Goal: Information Seeking & Learning: Check status

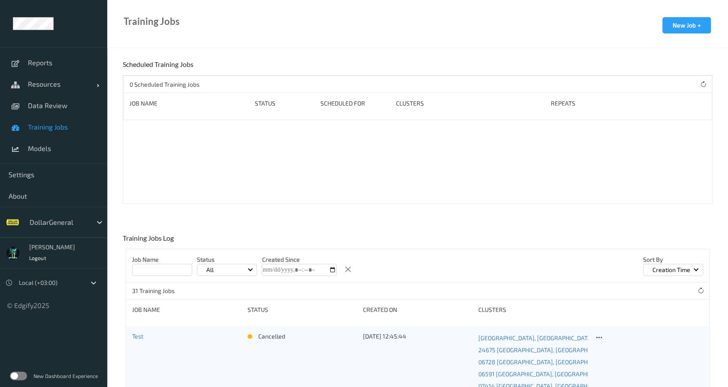
click at [66, 127] on span "Training Jobs" at bounding box center [63, 127] width 71 height 9
click at [34, 128] on span "Training Jobs" at bounding box center [63, 127] width 71 height 9
click at [86, 230] on div "DollarGeneral" at bounding box center [53, 222] width 107 height 31
click at [84, 227] on div at bounding box center [59, 222] width 58 height 10
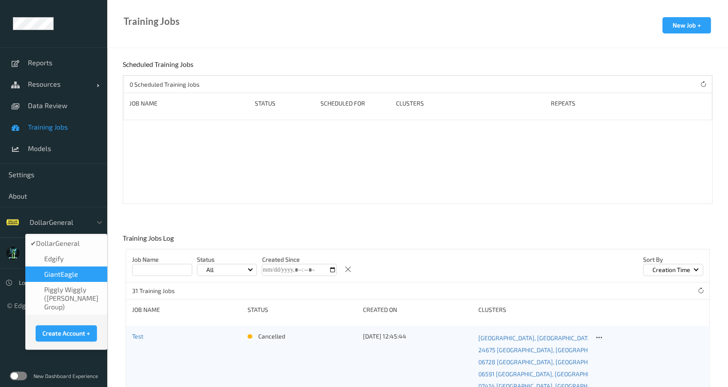
click at [70, 278] on span "GiantEagle" at bounding box center [61, 274] width 34 height 9
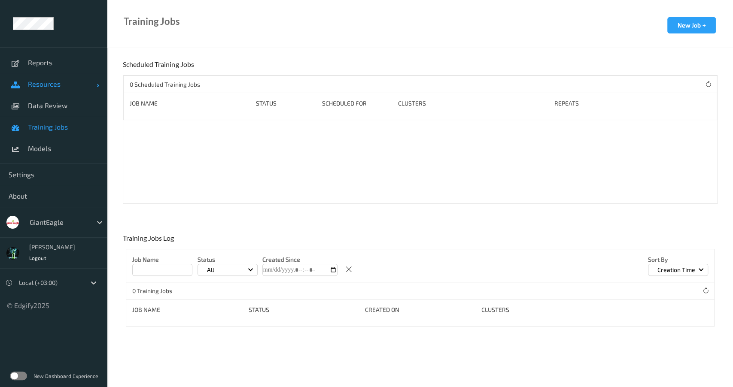
click at [43, 88] on span "Resources" at bounding box center [62, 84] width 69 height 9
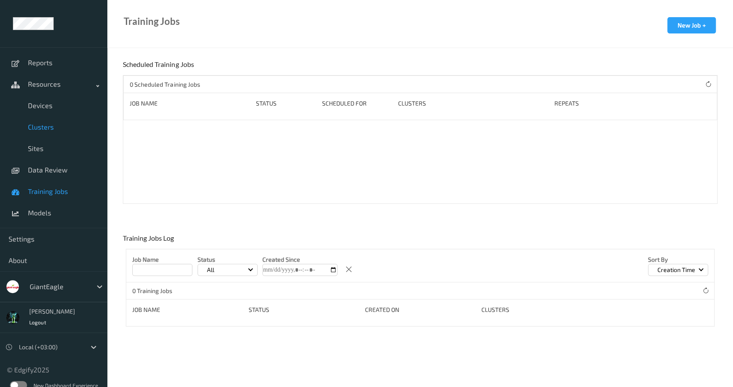
click at [39, 119] on link "Clusters" at bounding box center [53, 126] width 107 height 21
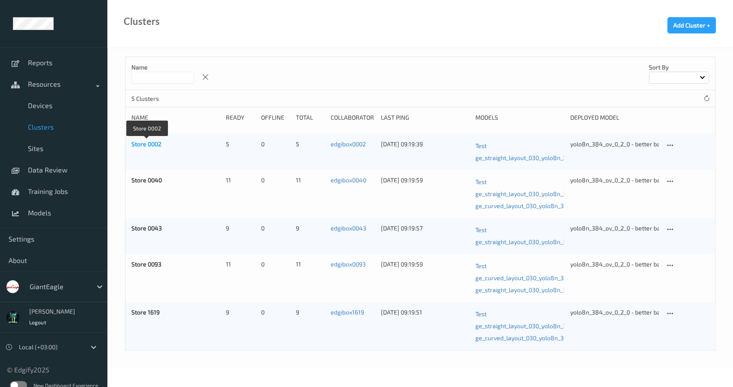
click at [136, 143] on link "Store 0002" at bounding box center [146, 143] width 30 height 7
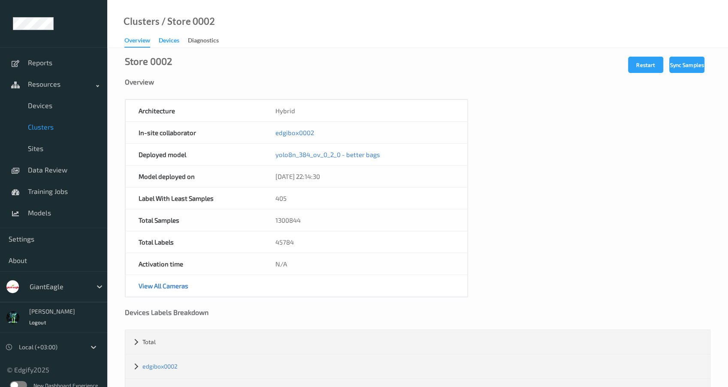
click at [169, 42] on div "Devices" at bounding box center [169, 41] width 21 height 11
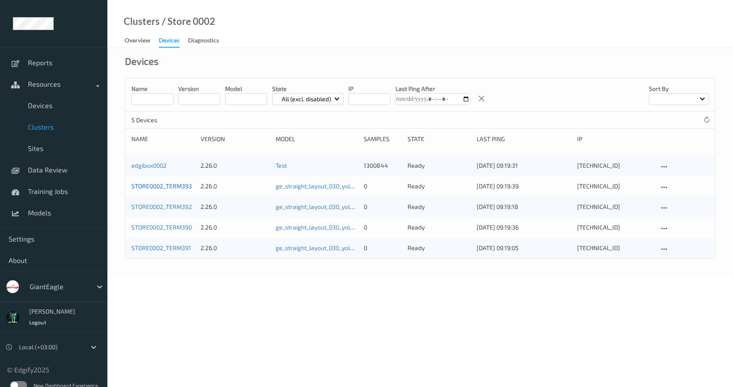
click at [164, 186] on link "STORE0002_TERM393" at bounding box center [161, 185] width 61 height 7
click at [163, 207] on link "STORE0002_TERM392" at bounding box center [161, 206] width 61 height 7
click at [167, 225] on link "STORE0002_TERM390" at bounding box center [161, 227] width 61 height 7
click at [170, 248] on link "STORE0002_TERM391" at bounding box center [161, 247] width 60 height 7
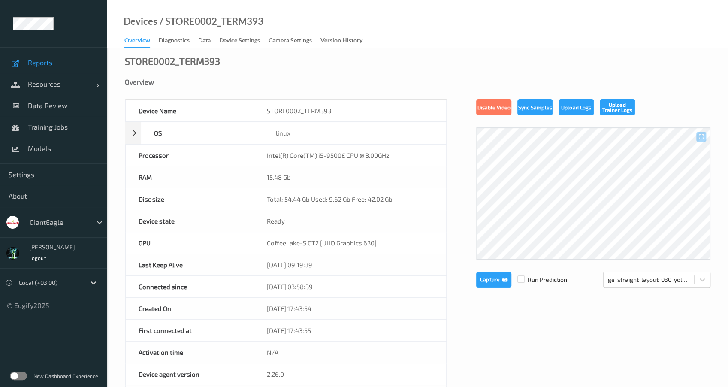
click at [46, 67] on link "Reports" at bounding box center [53, 62] width 107 height 21
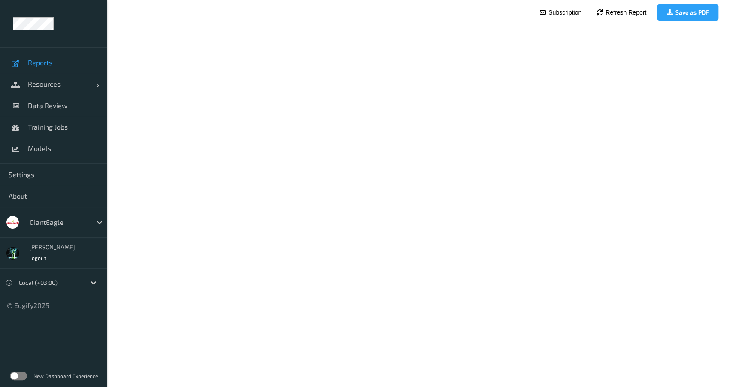
click at [21, 377] on label at bounding box center [18, 376] width 17 height 9
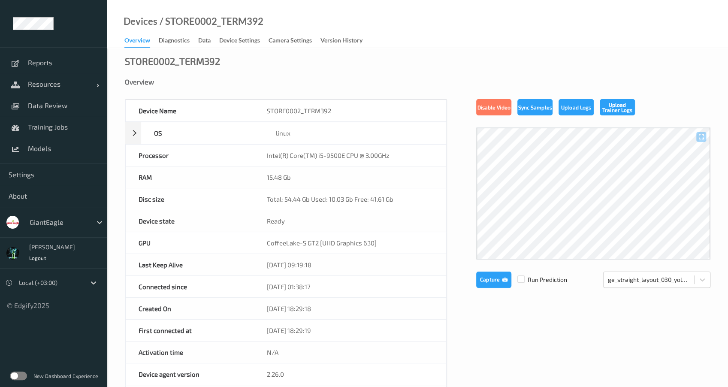
click at [23, 379] on label at bounding box center [18, 376] width 17 height 9
click at [41, 85] on span "Resources" at bounding box center [62, 84] width 69 height 9
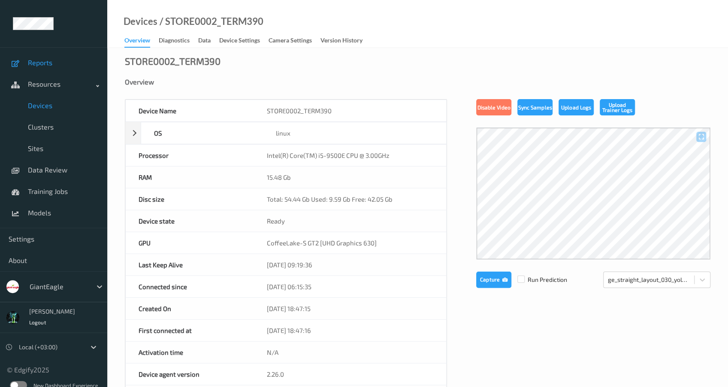
click at [46, 62] on span "Reports" at bounding box center [63, 62] width 71 height 9
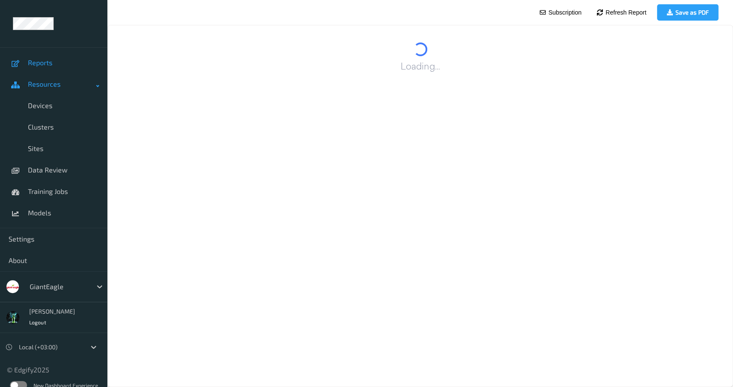
click at [39, 80] on span "Resources" at bounding box center [62, 84] width 69 height 9
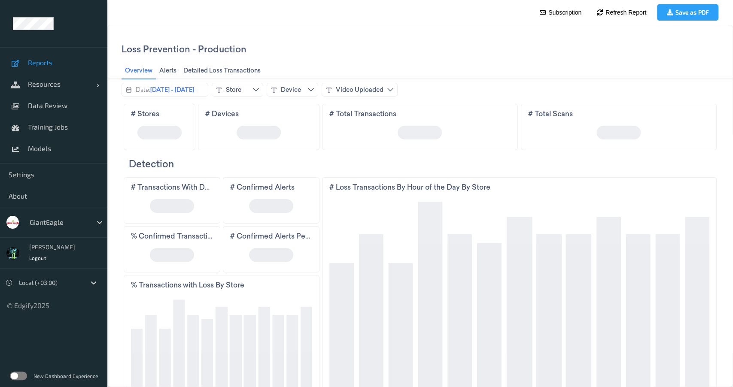
click at [24, 370] on div "New Dashboard Experience" at bounding box center [53, 376] width 107 height 22
click at [23, 375] on label at bounding box center [18, 376] width 17 height 9
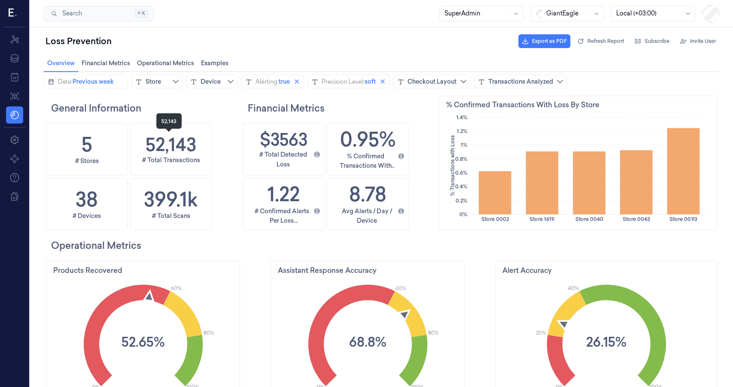
scroll to position [209, 278]
click at [161, 83] on div "Store" at bounding box center [153, 81] width 15 height 9
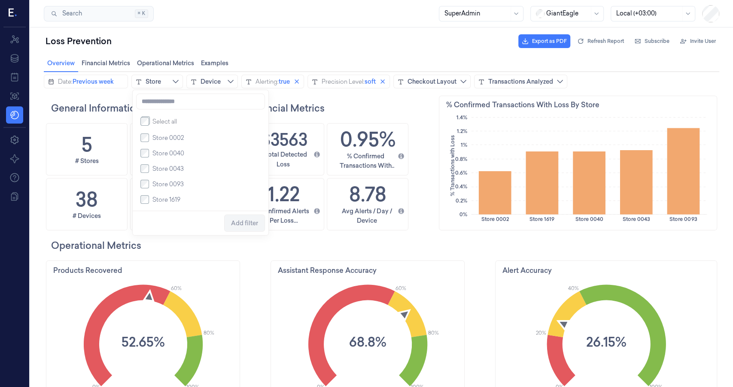
click at [168, 142] on span "Store 0002" at bounding box center [167, 137] width 31 height 9
click at [243, 226] on span "Add filter" at bounding box center [244, 223] width 27 height 7
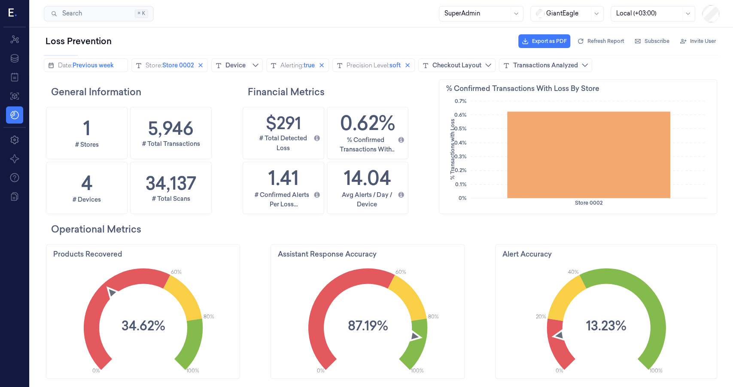
scroll to position [0, 0]
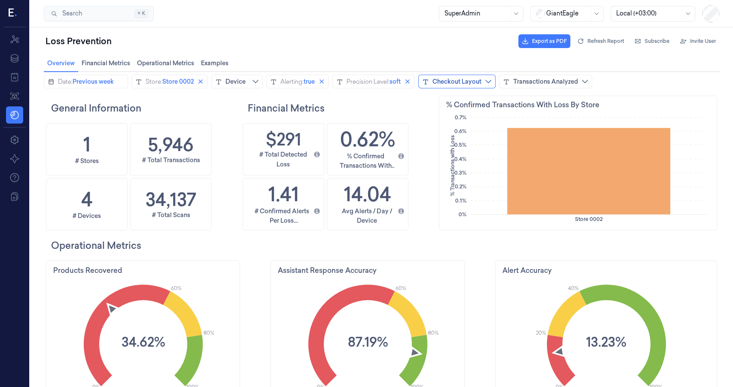
click at [481, 81] on div "Checkout Layout" at bounding box center [456, 81] width 49 height 9
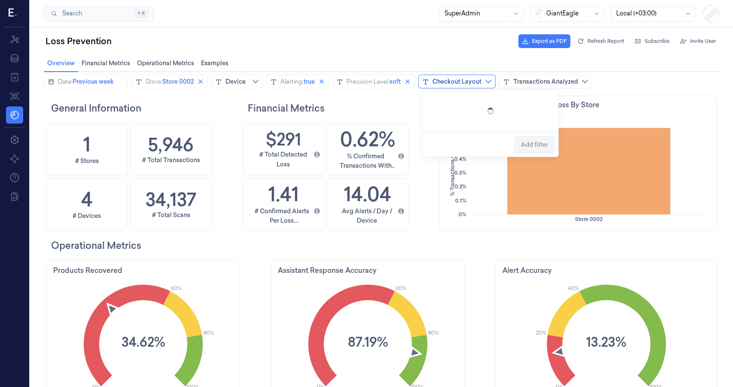
click at [481, 81] on div "Checkout Layout" at bounding box center [456, 81] width 49 height 9
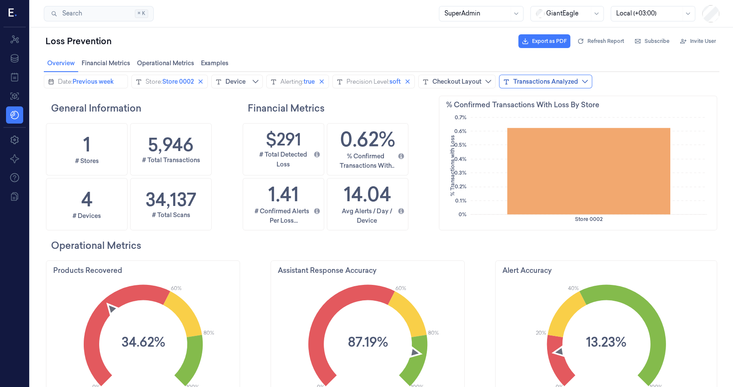
click at [540, 79] on div "Transactions Analyzed" at bounding box center [545, 81] width 65 height 9
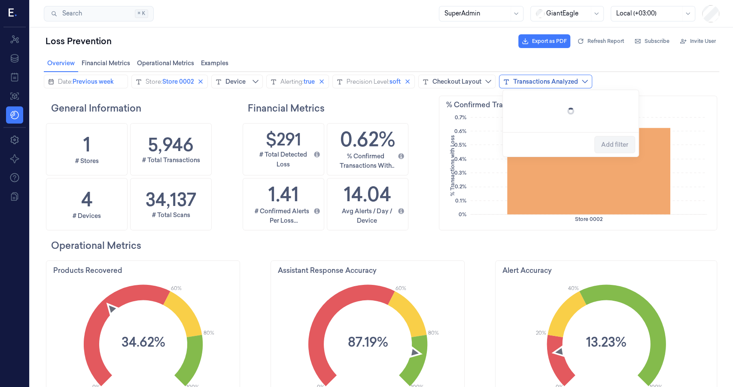
click at [540, 79] on div "Transactions Analyzed" at bounding box center [545, 81] width 65 height 9
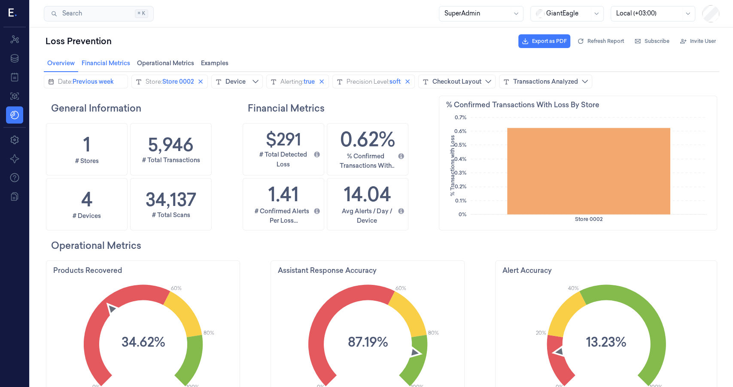
click at [113, 65] on span "Financial Metrics Financial Metrics" at bounding box center [106, 63] width 54 height 11
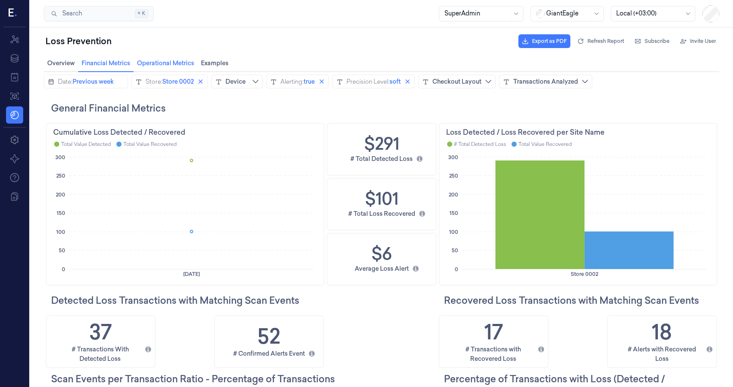
click at [150, 62] on span "Operational Metrics Operational Metrics" at bounding box center [165, 63] width 62 height 11
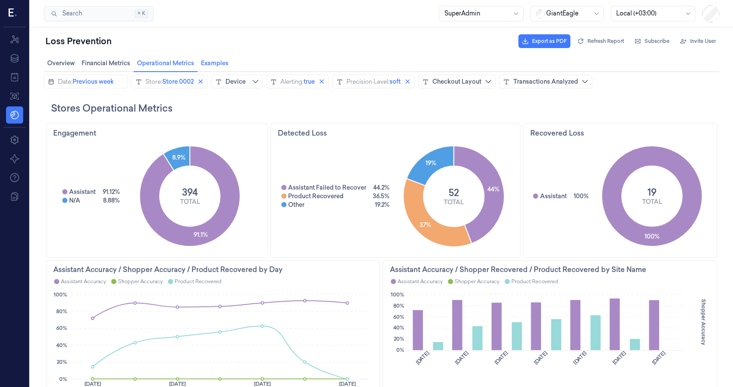
click at [206, 67] on span "Examples Examples" at bounding box center [214, 63] width 33 height 11
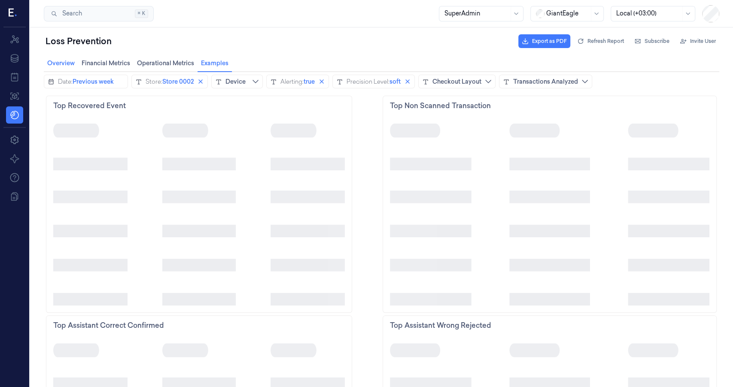
click at [58, 64] on span "Overview Overview" at bounding box center [61, 63] width 33 height 11
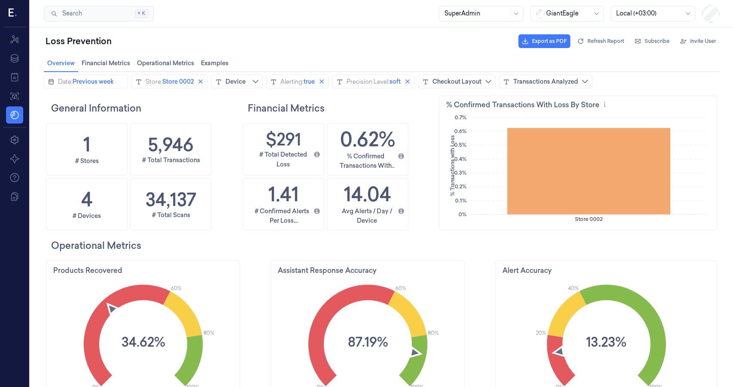
scroll to position [209, 46]
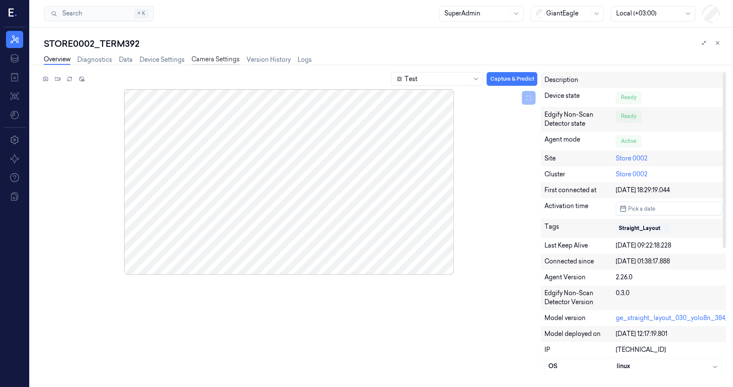
click at [215, 56] on link "Camera Settings" at bounding box center [215, 60] width 48 height 10
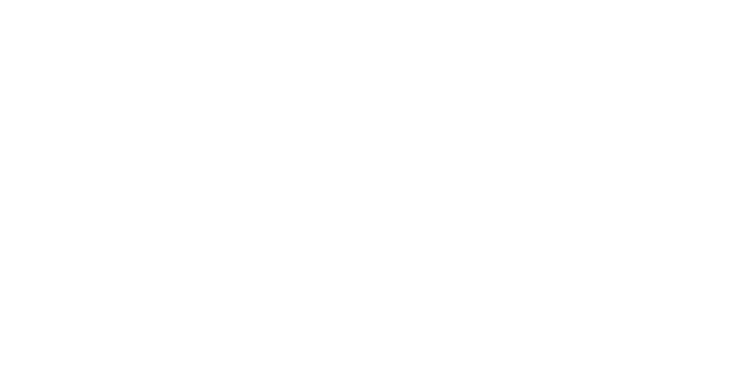
click at [55, 88] on div at bounding box center [366, 193] width 733 height 387
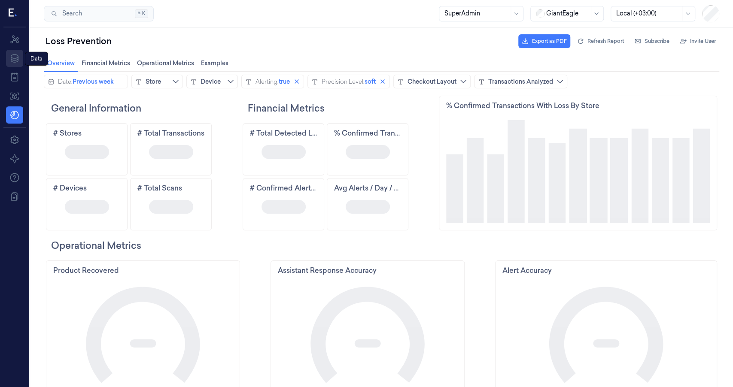
click at [13, 59] on icon at bounding box center [14, 58] width 10 height 10
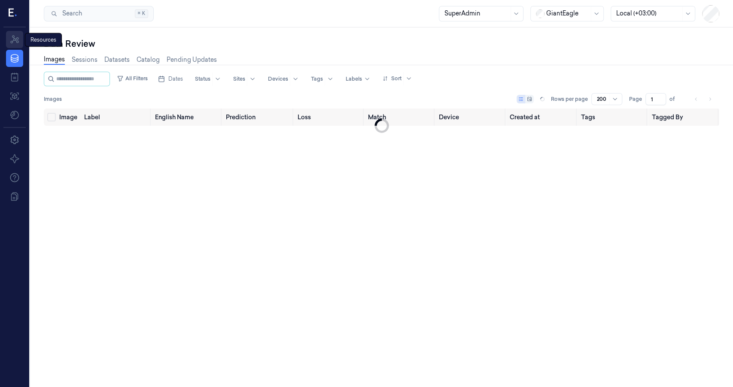
click at [15, 43] on icon at bounding box center [14, 39] width 10 height 10
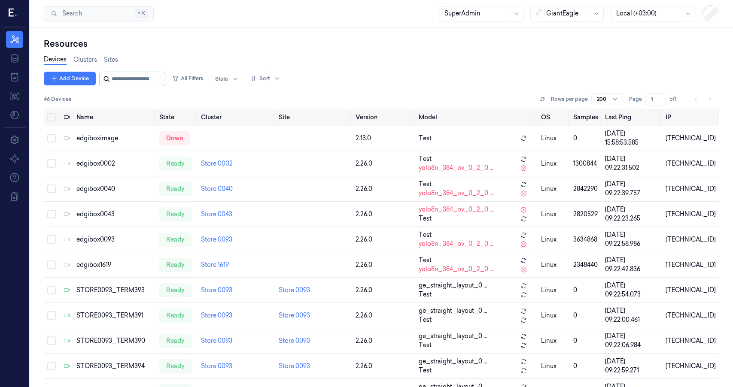
click at [155, 85] on div at bounding box center [132, 79] width 66 height 15
click at [153, 81] on input "string" at bounding box center [138, 79] width 52 height 14
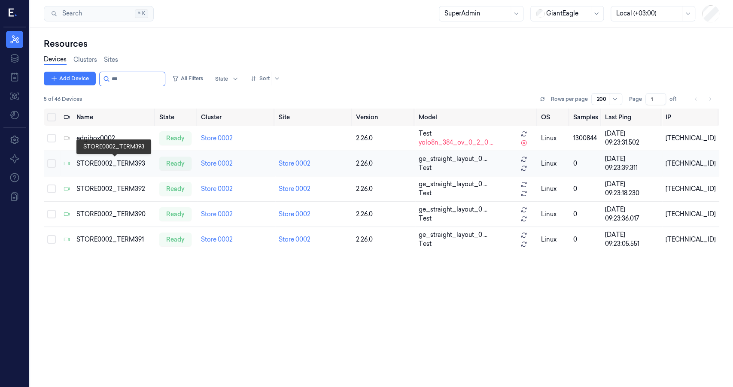
type input "***"
click at [97, 163] on div "STORE0002_TERM393" at bounding box center [114, 163] width 76 height 9
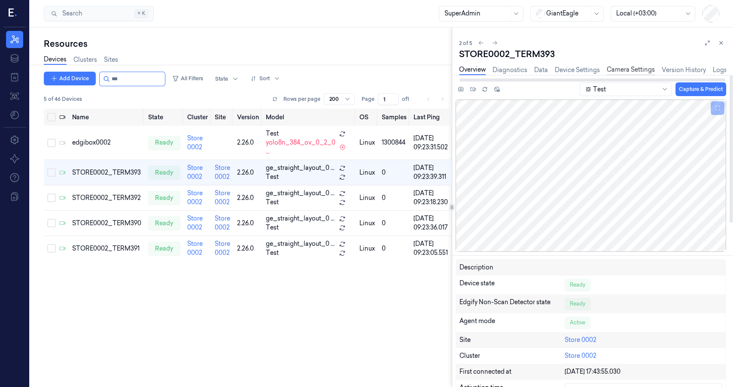
click at [640, 70] on link "Camera Settings" at bounding box center [631, 70] width 48 height 10
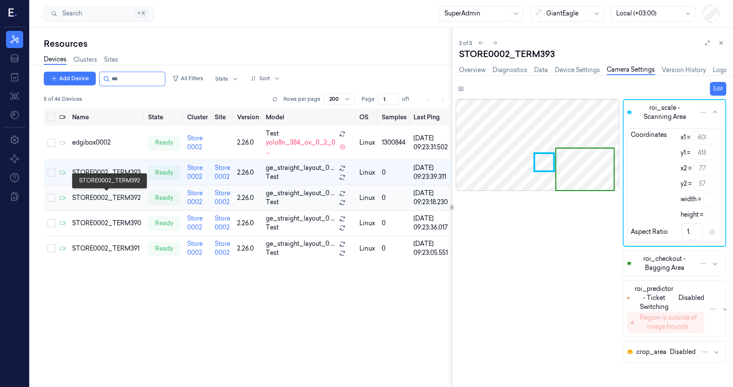
click at [110, 196] on div "STORE0002_TERM392" at bounding box center [106, 198] width 69 height 9
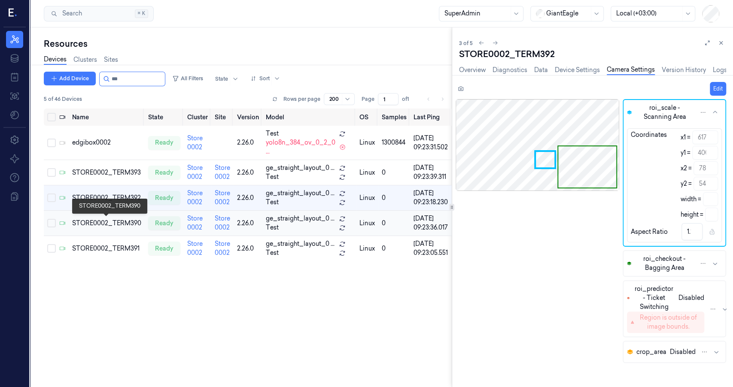
click at [115, 219] on div "STORE0002_TERM390" at bounding box center [106, 223] width 69 height 9
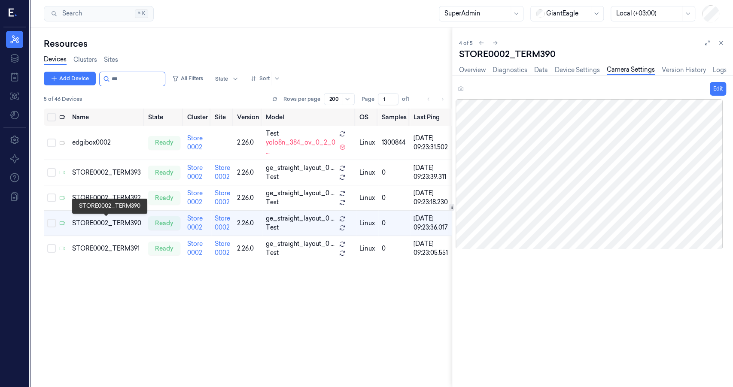
scroll to position [15, 0]
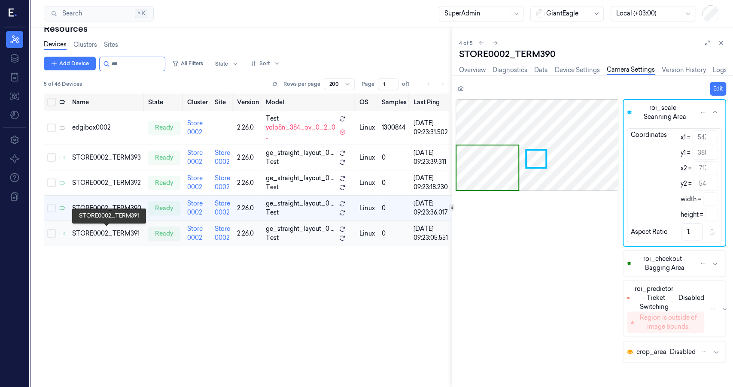
click at [116, 229] on div "STORE0002_TERM391" at bounding box center [106, 233] width 69 height 9
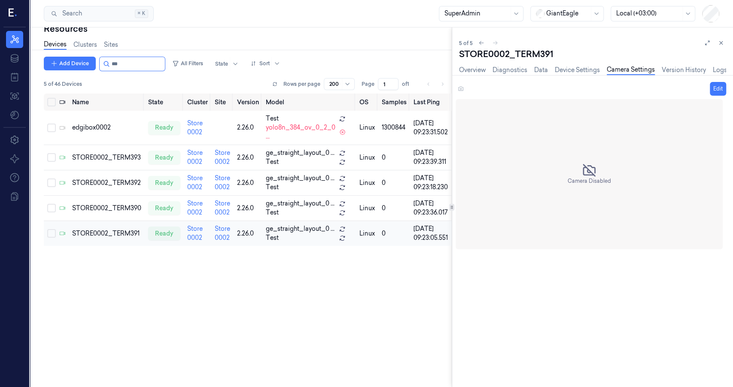
scroll to position [36, 0]
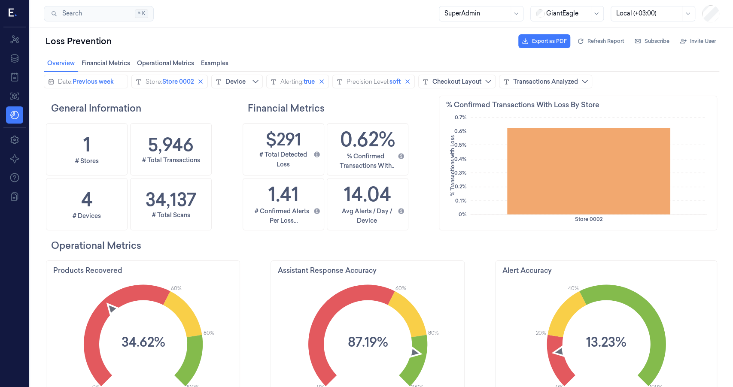
scroll to position [209, 278]
click at [102, 80] on span "Previous week" at bounding box center [93, 81] width 41 height 9
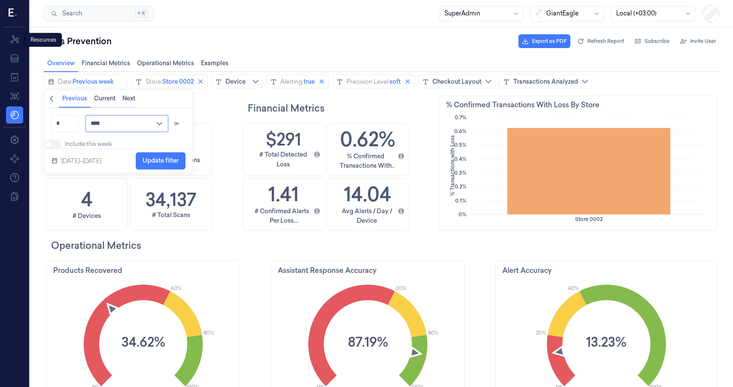
click at [116, 123] on input "****" at bounding box center [126, 123] width 83 height 17
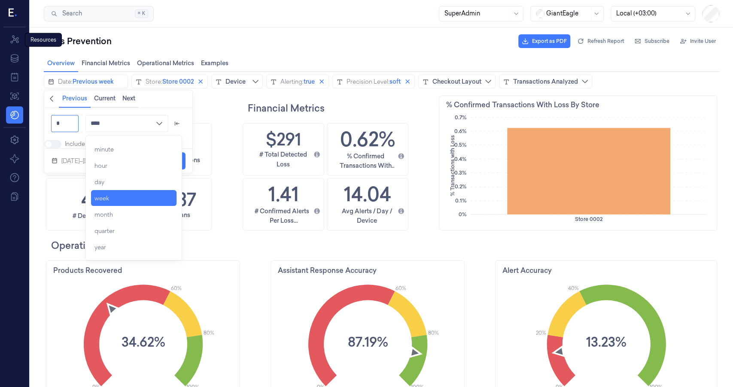
click at [75, 123] on input "*" at bounding box center [64, 123] width 27 height 17
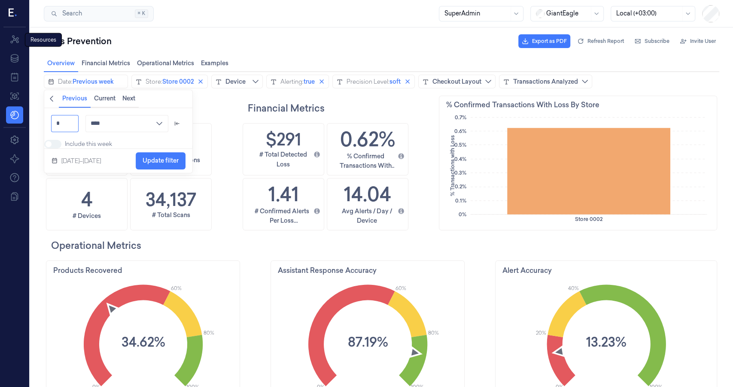
click at [61, 127] on input "*" at bounding box center [64, 123] width 27 height 17
type input "*"
type input "*****"
type input "*"
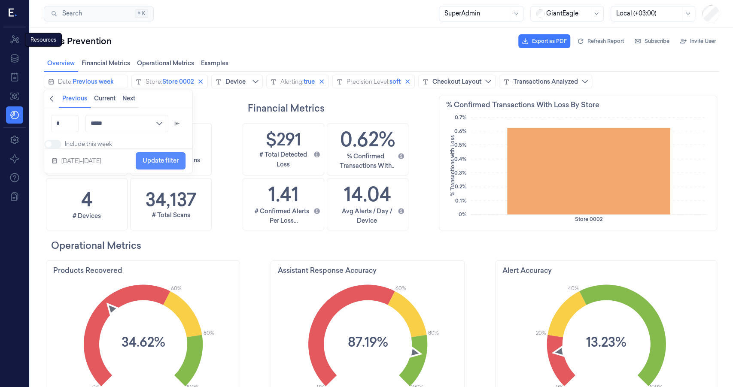
click at [176, 164] on span "Update filter" at bounding box center [161, 160] width 36 height 7
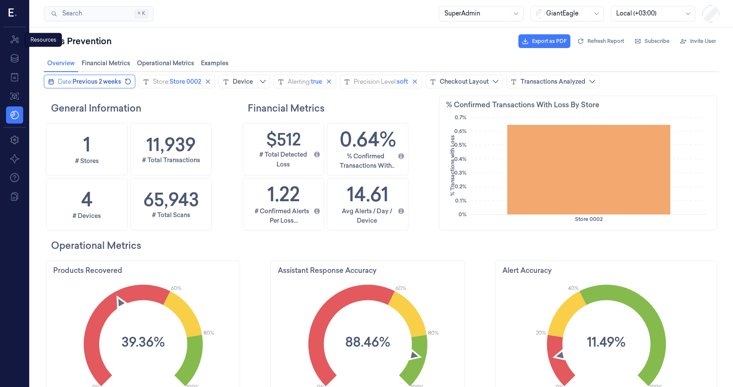
click at [99, 85] on span "Previous 2 weeks" at bounding box center [97, 81] width 49 height 9
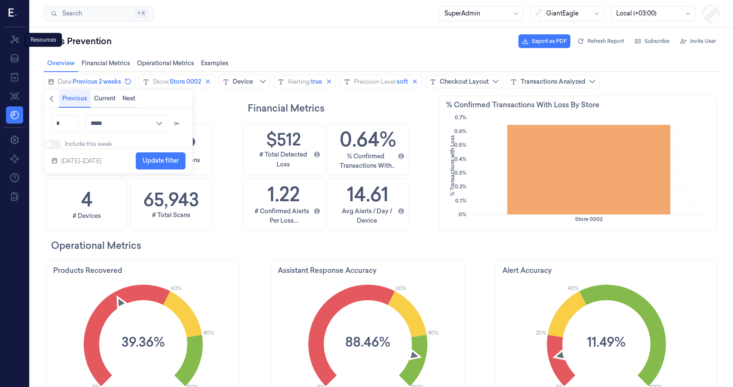
click at [70, 103] on button "Previous" at bounding box center [75, 98] width 32 height 17
click at [48, 100] on icon "chevronleft icon" at bounding box center [51, 98] width 7 height 7
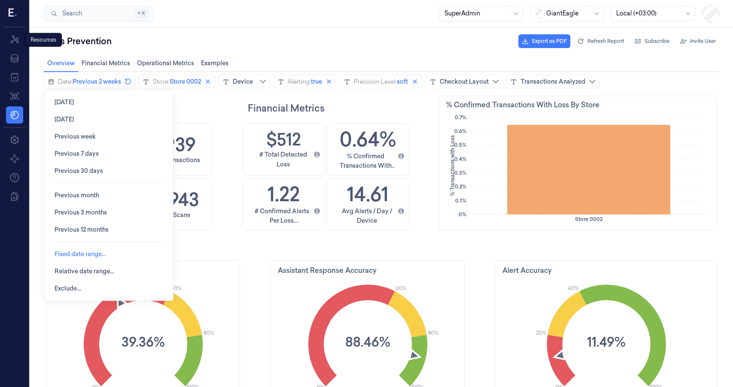
click at [99, 254] on span "Fixed date range…" at bounding box center [81, 254] width 52 height 7
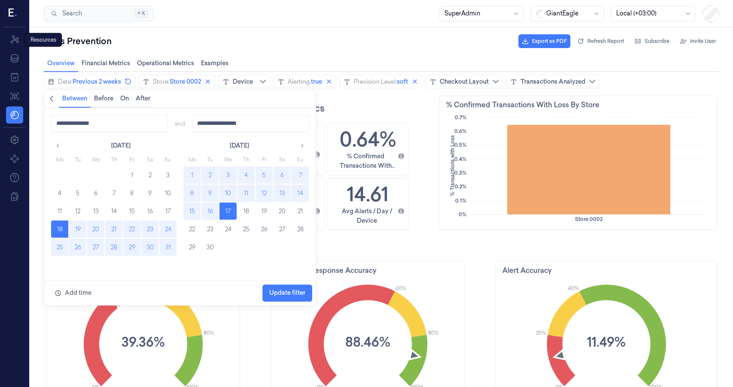
click at [55, 226] on button "18" at bounding box center [59, 229] width 17 height 17
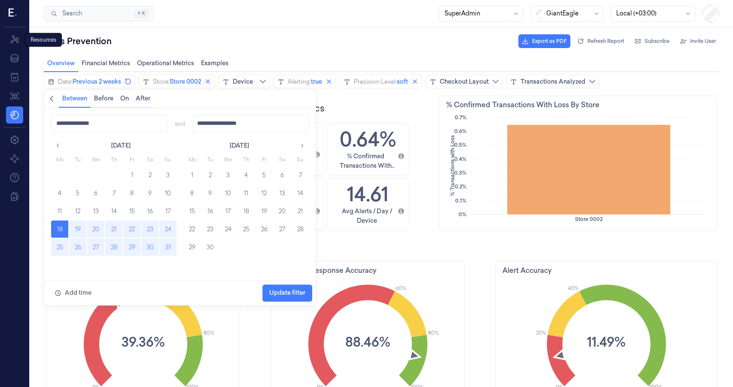
click at [161, 248] on button "31" at bounding box center [167, 247] width 17 height 17
type input "**********"
click at [286, 297] on span "Update filter" at bounding box center [287, 293] width 36 height 16
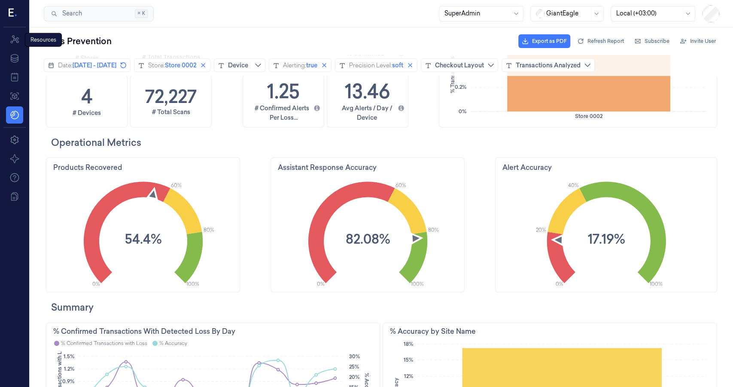
scroll to position [0, 0]
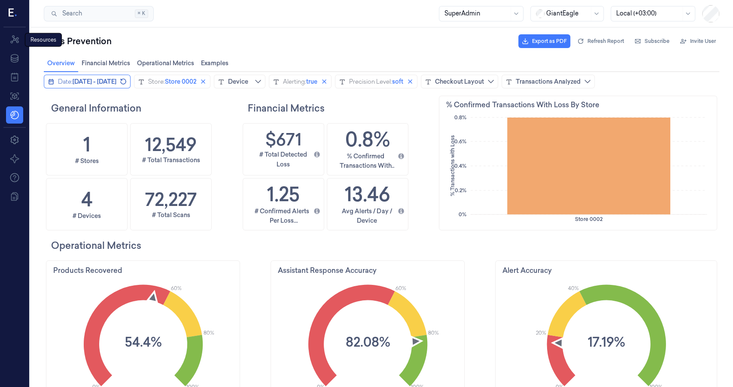
click at [116, 82] on span "[DATE] - [DATE]" at bounding box center [95, 81] width 44 height 9
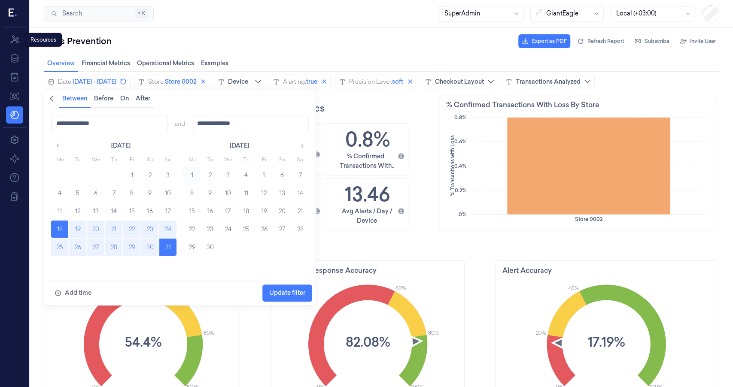
click at [189, 176] on button "1" at bounding box center [191, 175] width 17 height 17
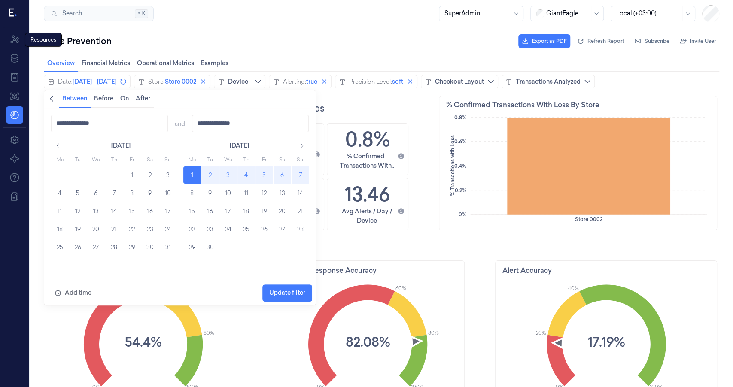
click at [303, 175] on button "7" at bounding box center [299, 175] width 17 height 17
type input "**********"
click at [293, 290] on span "Update filter" at bounding box center [287, 292] width 36 height 7
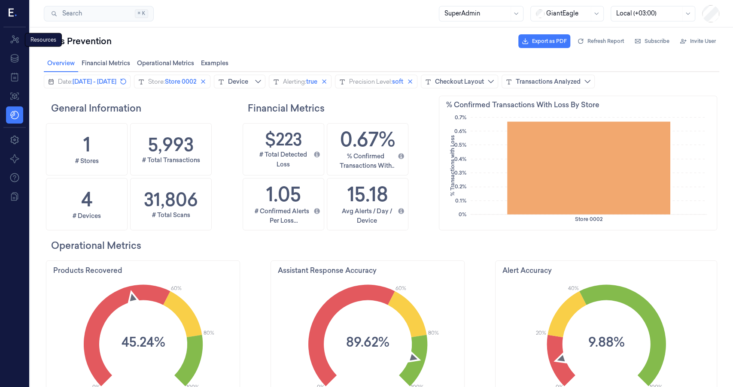
scroll to position [209, 278]
